Goal: Use online tool/utility: Utilize a website feature to perform a specific function

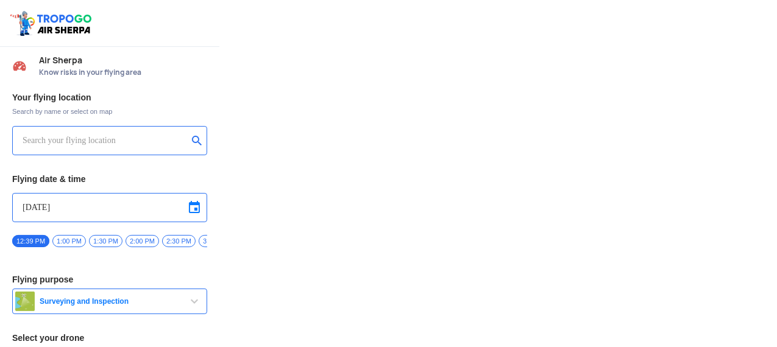
click at [102, 144] on input "text" at bounding box center [105, 140] width 165 height 15
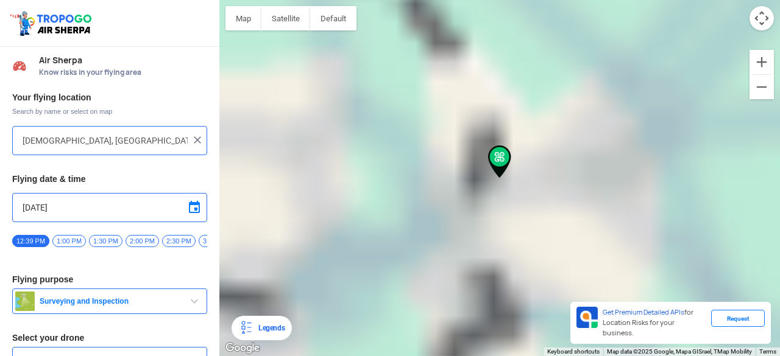
type input "Sector 4, [GEOGRAPHIC_DATA], [GEOGRAPHIC_DATA], [GEOGRAPHIC_DATA] 201019, [GEOG…"
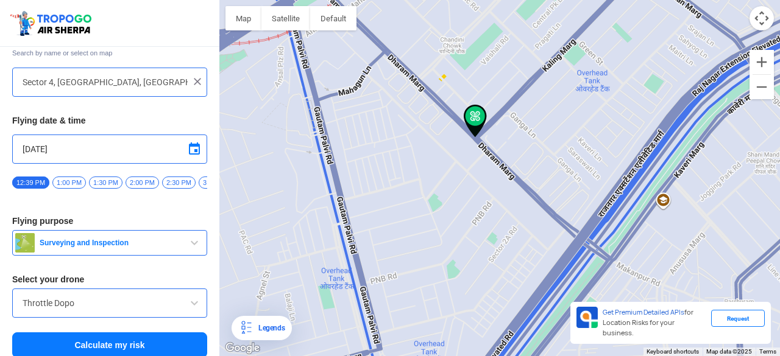
scroll to position [71, 0]
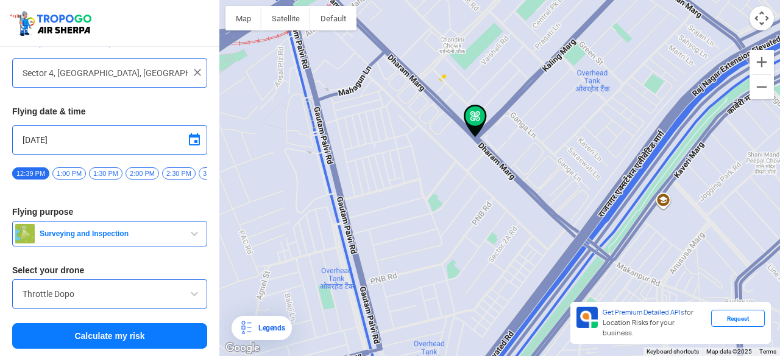
click at [157, 286] on div "Throttle Dopo" at bounding box center [109, 294] width 195 height 29
click at [180, 297] on input "Throttle Dopo" at bounding box center [110, 294] width 174 height 15
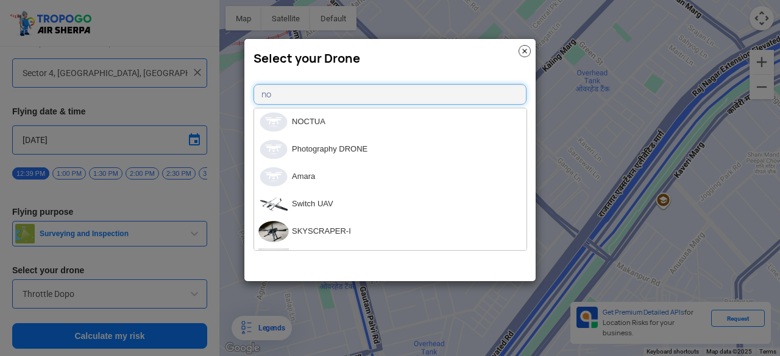
type input "n"
type input "dji"
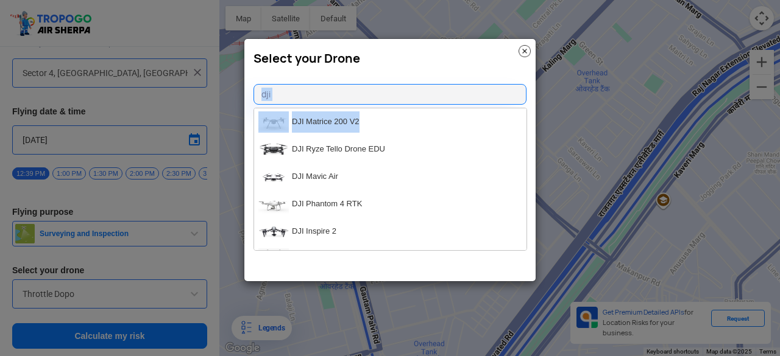
click at [528, 127] on div "Select your Drone dji DJI Matrice 200 V2 DJI Ryze Tello Drone EDU DJI Mavic Air…" at bounding box center [390, 160] width 292 height 244
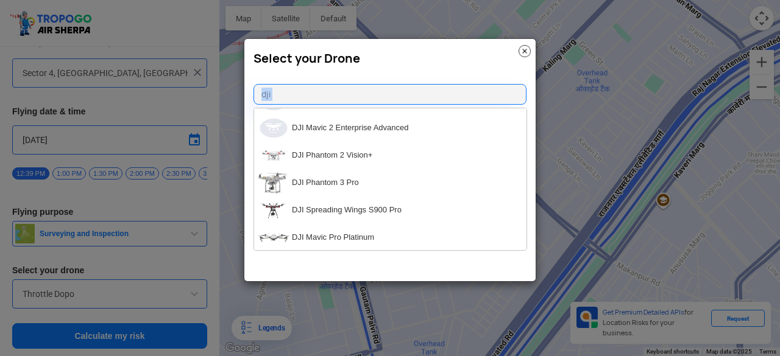
scroll to position [338, 0]
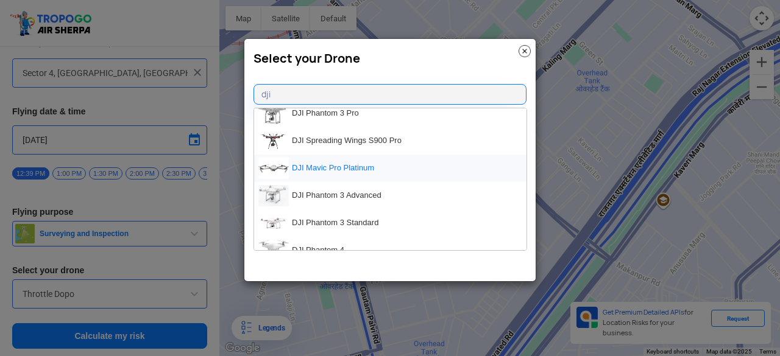
click at [353, 164] on li "DJI Mavic Pro Platinum" at bounding box center [390, 168] width 272 height 27
type input "DJI Mavic Pro Platinum"
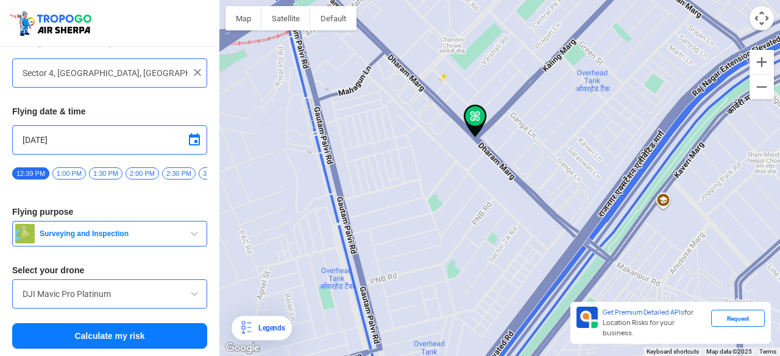
click at [156, 330] on button "Calculate my risk" at bounding box center [109, 337] width 195 height 26
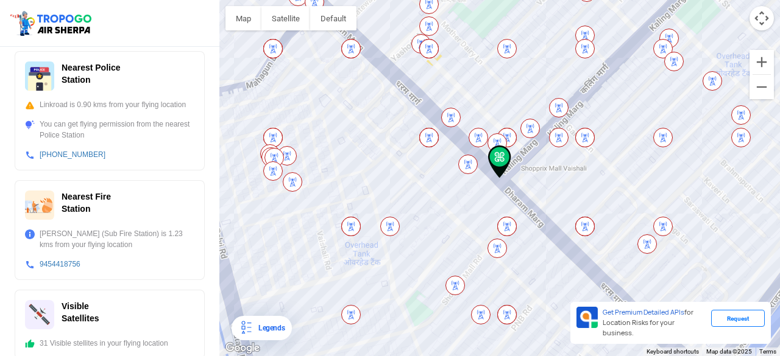
scroll to position [481, 0]
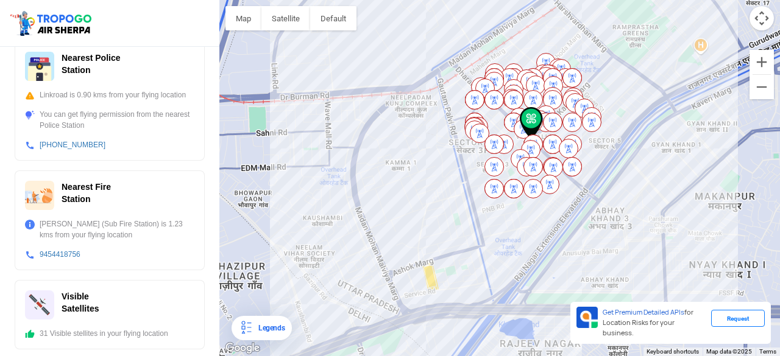
click at [254, 325] on div "Legends" at bounding box center [268, 328] width 31 height 15
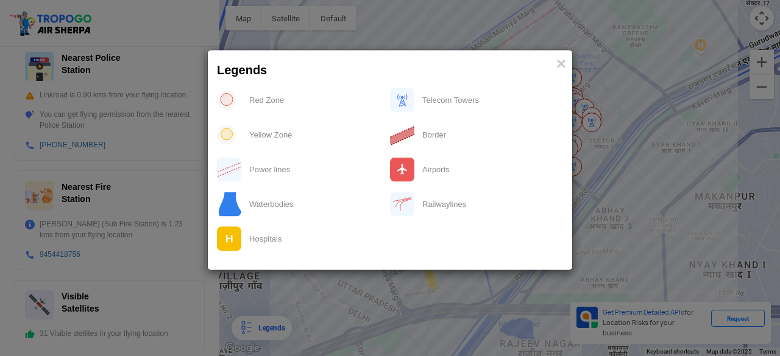
click at [364, 284] on modal-container "Legends × Red Zone Telecom Towers Yellow Zone Border Power lines Airports Water…" at bounding box center [390, 178] width 780 height 356
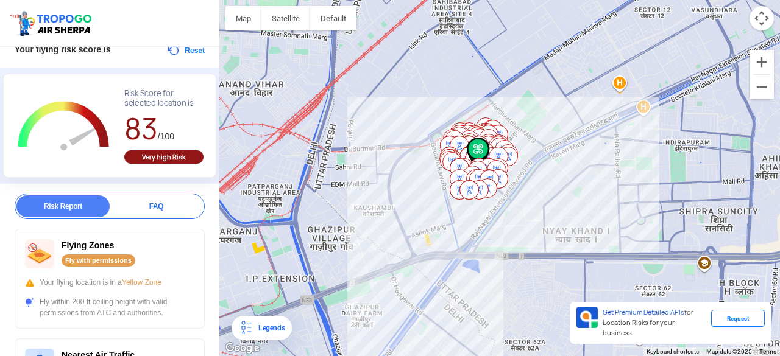
scroll to position [58, 0]
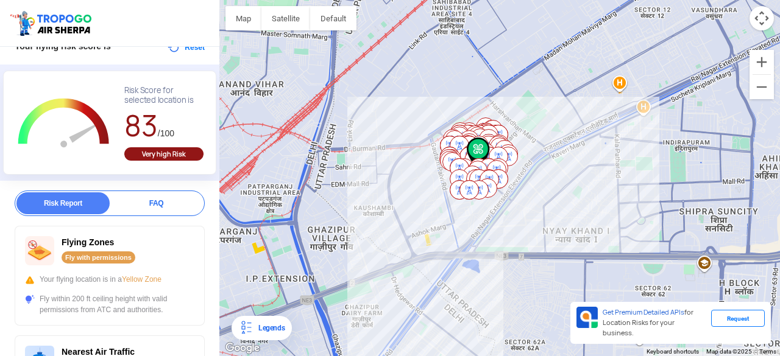
click at [180, 204] on div "FAQ" at bounding box center [156, 204] width 93 height 22
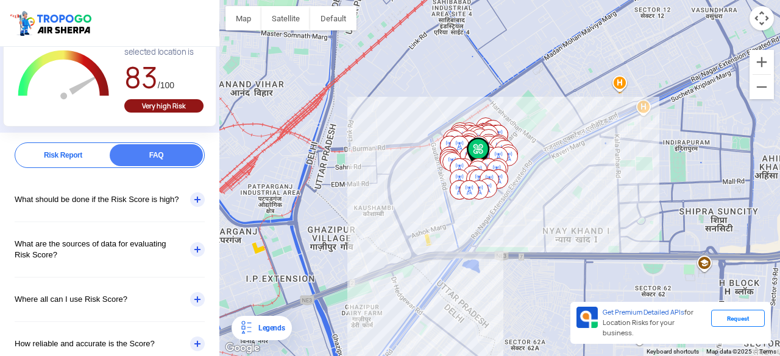
scroll to position [108, 0]
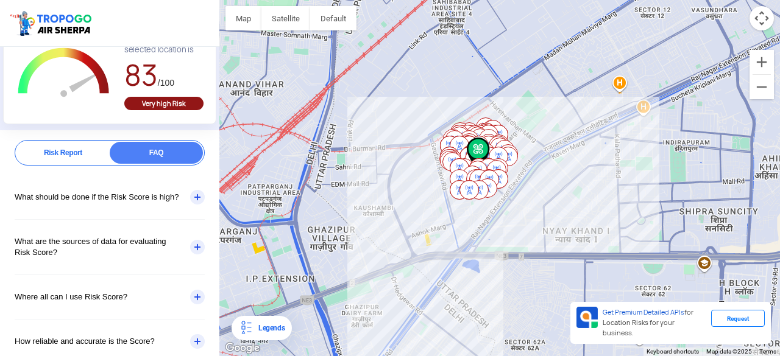
click at [191, 197] on div "What should be done if the Risk Score is high?" at bounding box center [110, 197] width 190 height 44
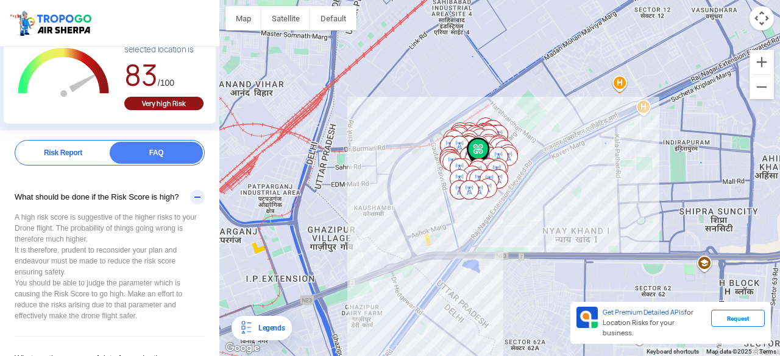
click at [191, 197] on div "What should be done if the Risk Score is high?" at bounding box center [110, 197] width 190 height 44
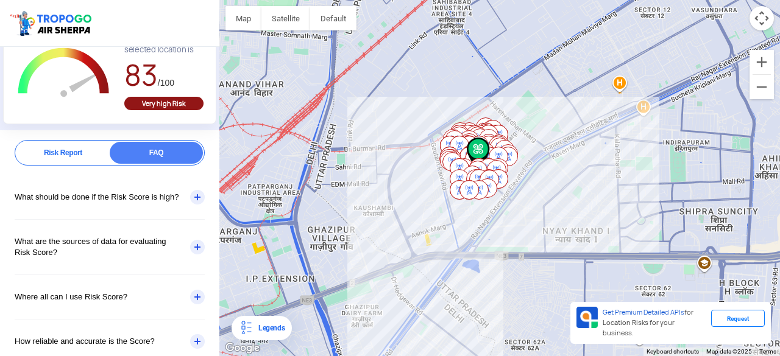
click at [164, 249] on div "What are the sources of data for evaluating Risk Score?" at bounding box center [110, 247] width 190 height 55
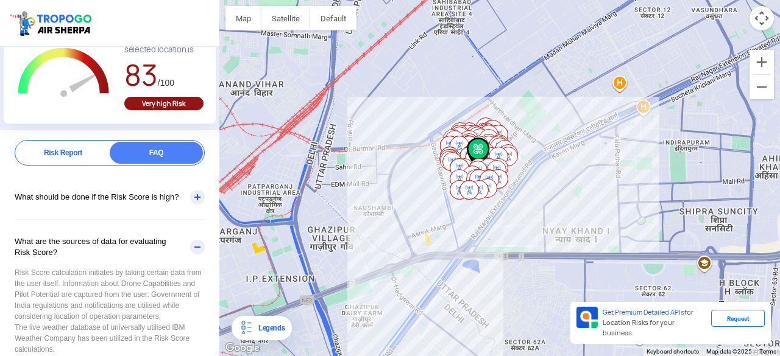
click at [164, 249] on div "What are the sources of data for evaluating Risk Score?" at bounding box center [110, 247] width 190 height 55
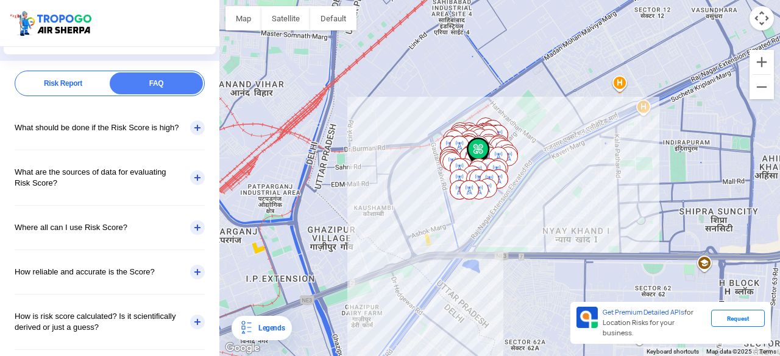
scroll to position [179, 0]
click at [128, 282] on div "How reliable and accurate is the Score?" at bounding box center [110, 271] width 190 height 44
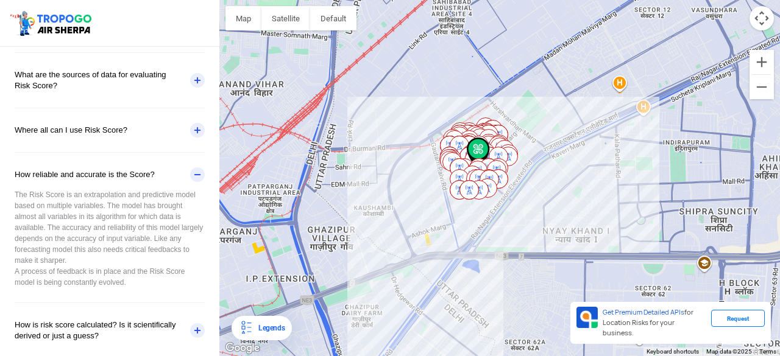
scroll to position [277, 0]
click at [77, 235] on div "The Risk Score is an extrapolation and predictive model based on multiple varia…" at bounding box center [110, 244] width 190 height 113
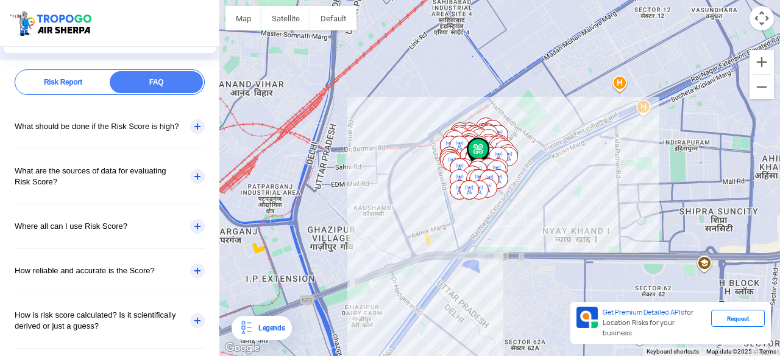
click at [62, 86] on div "Risk Report" at bounding box center [62, 82] width 93 height 22
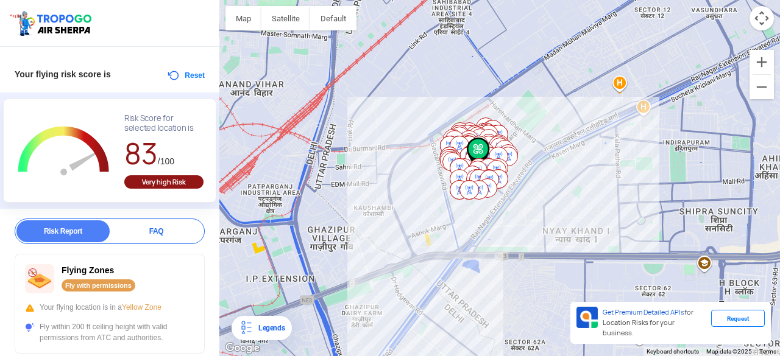
scroll to position [0, 0]
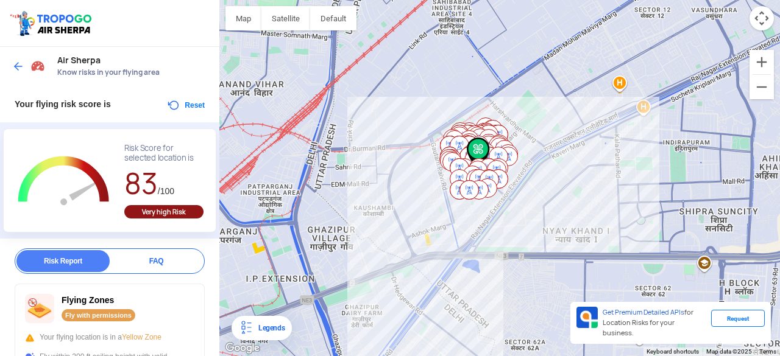
click at [13, 69] on img at bounding box center [18, 66] width 12 height 12
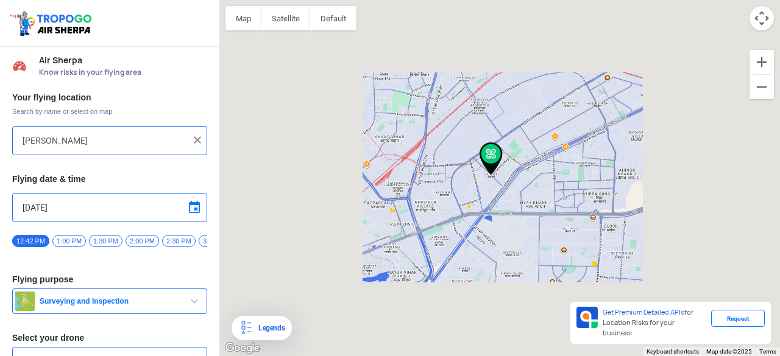
type input "Sector 4, [GEOGRAPHIC_DATA], [GEOGRAPHIC_DATA], [GEOGRAPHIC_DATA] 201019, [GEOG…"
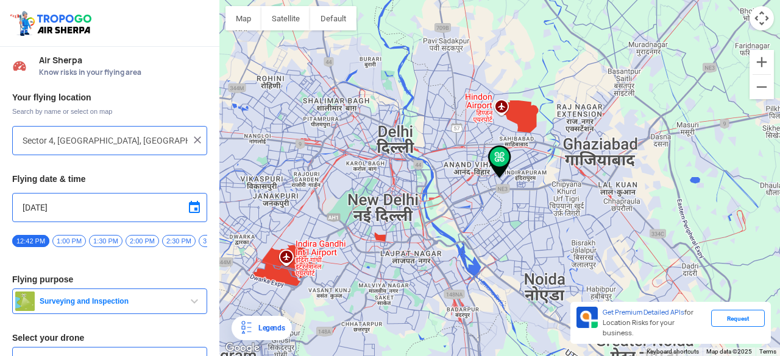
click at [150, 303] on span "Surveying and Inspection" at bounding box center [111, 302] width 152 height 10
click at [216, 214] on div "Air Sherpa Know risks in your flying area Your flying location Search by name o…" at bounding box center [109, 202] width 219 height 310
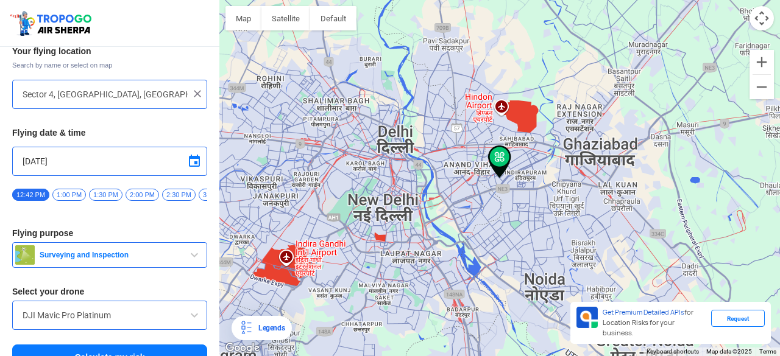
scroll to position [71, 0]
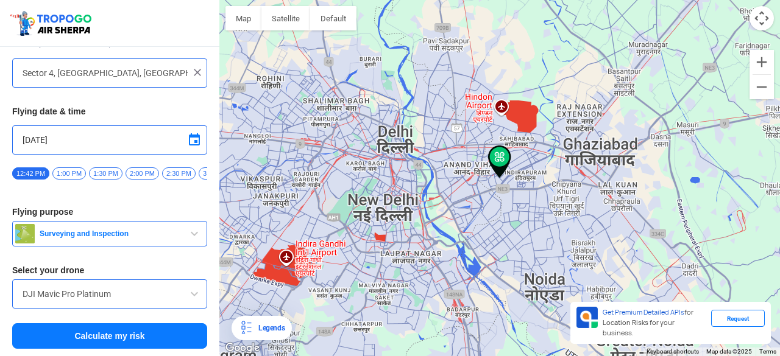
click at [171, 236] on span "Surveying and Inspection" at bounding box center [111, 234] width 152 height 10
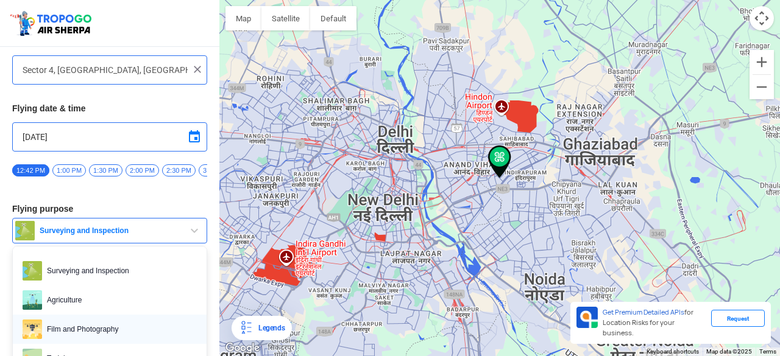
click at [166, 329] on span "Film and Photography" at bounding box center [119, 329] width 155 height 19
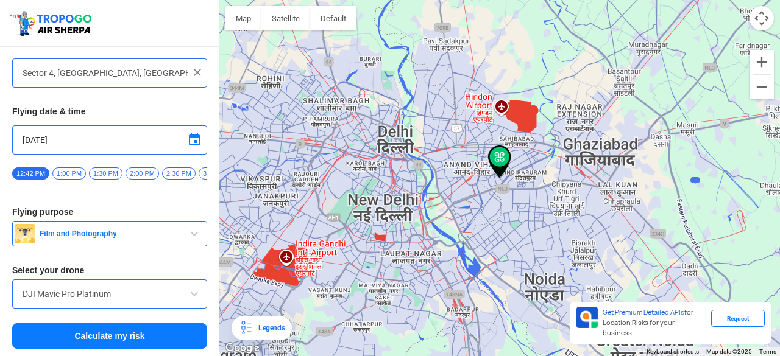
click at [136, 336] on button "Calculate my risk" at bounding box center [109, 337] width 195 height 26
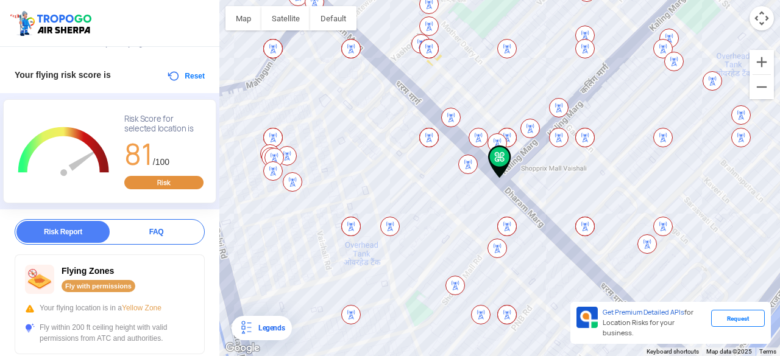
scroll to position [0, 0]
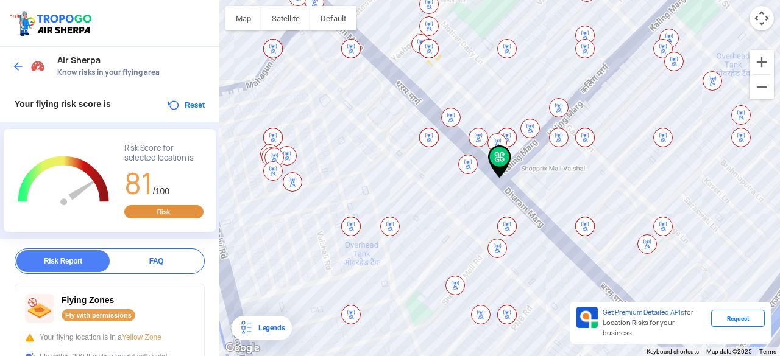
click at [17, 68] on img at bounding box center [18, 66] width 12 height 12
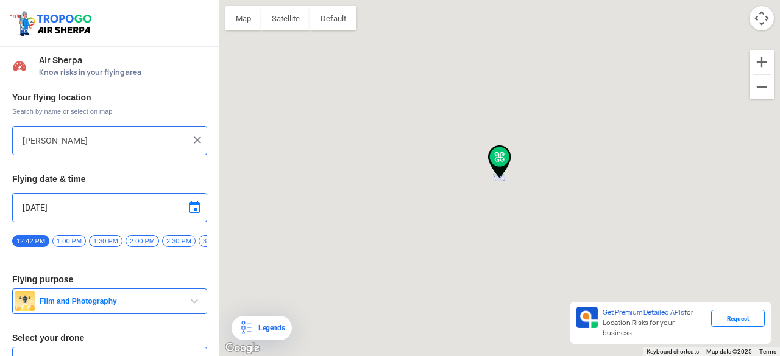
type input "Sector 4, [GEOGRAPHIC_DATA], [GEOGRAPHIC_DATA], [GEOGRAPHIC_DATA] 201019, [GEOG…"
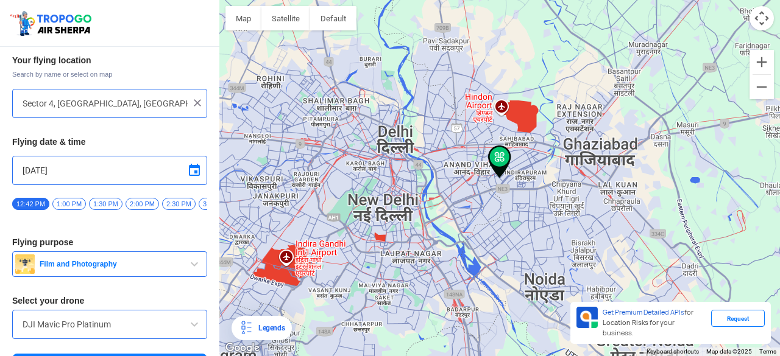
scroll to position [71, 0]
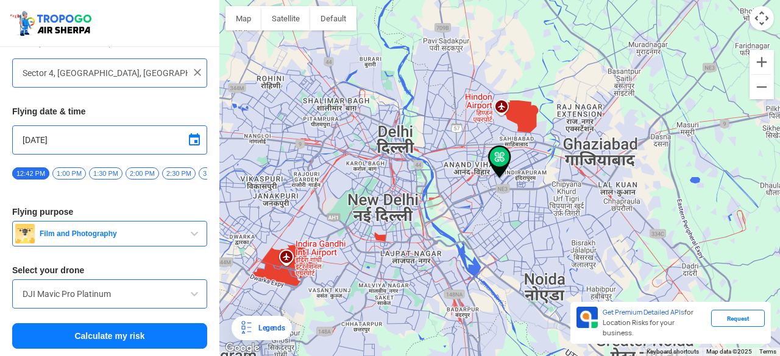
click at [175, 299] on input "DJI Mavic Pro Platinum" at bounding box center [110, 294] width 174 height 15
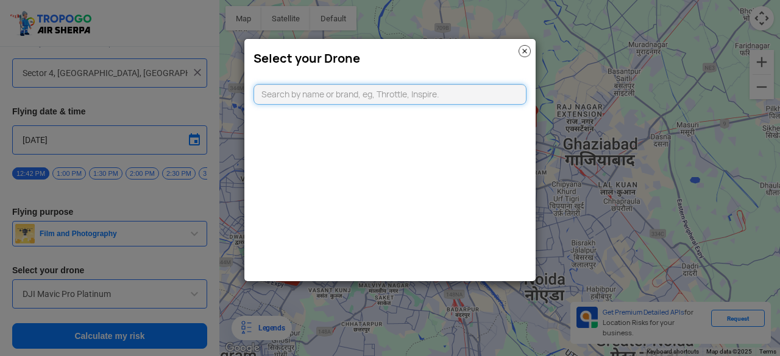
click at [500, 99] on input "text" at bounding box center [389, 94] width 273 height 21
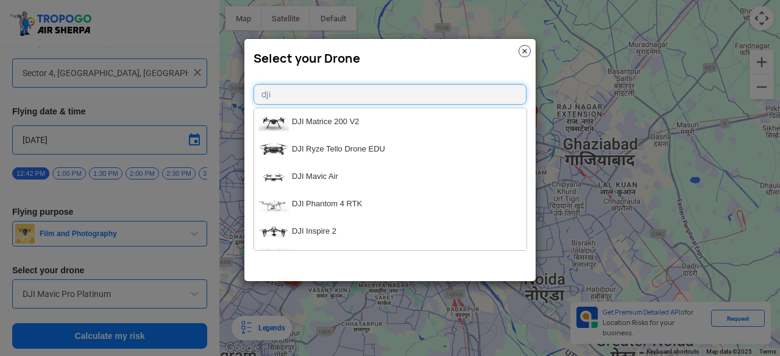
type input "dji"
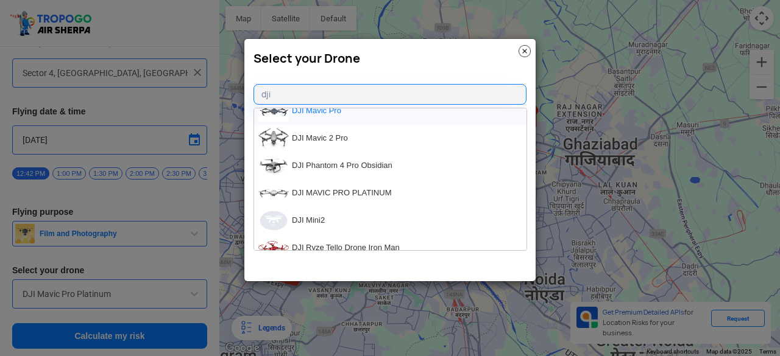
click at [307, 115] on li "DJI Mavic Pro" at bounding box center [390, 110] width 272 height 27
type input "DJI Mavic Pro"
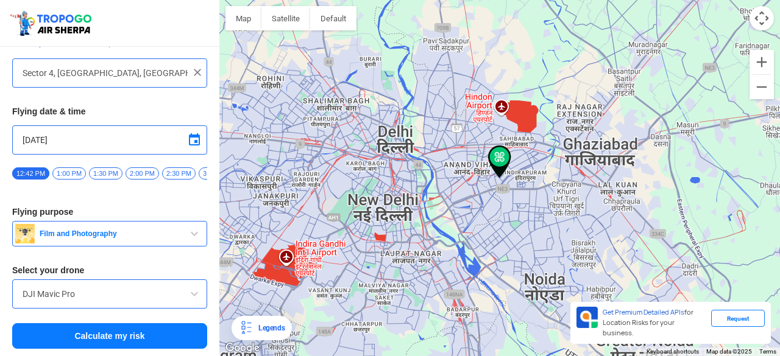
click at [126, 339] on button "Calculate my risk" at bounding box center [109, 337] width 195 height 26
